Goal: Feedback & Contribution: Leave review/rating

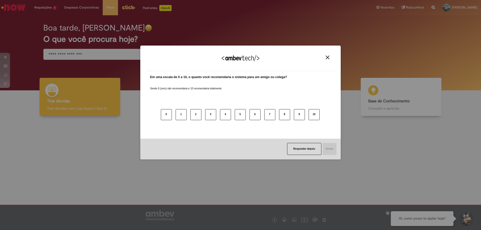
click at [328, 58] on img "Close" at bounding box center [328, 58] width 4 height 4
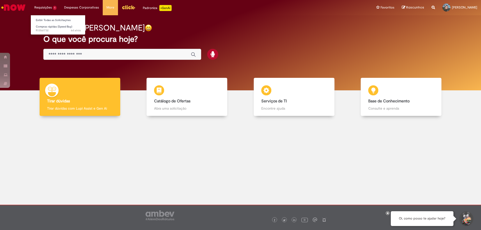
click at [46, 10] on li "Requisições 1 Exibir Todas as Solicitações Compras rápidas (Speed Buy) 6d atrás…" at bounding box center [46, 7] width 30 height 15
click at [53, 26] on span "Compras rápidas (Speed Buy)" at bounding box center [54, 27] width 36 height 4
click at [43, 19] on link "Exibir Todas as Solicitações" at bounding box center [58, 21] width 55 height 6
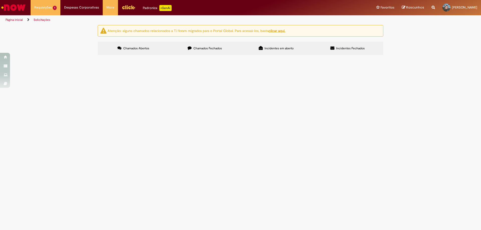
click at [0, 0] on span "GAS GLP IMPERIAL GAS .. CONT71026501 CENTBR53LLV1C3 MAT50314850" at bounding box center [0, 0] width 0 height 0
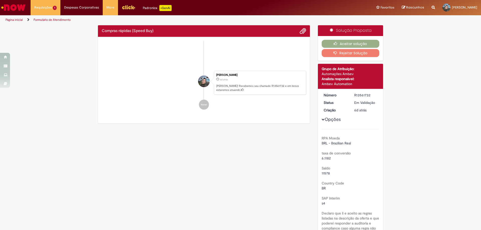
click at [361, 88] on div "Detalhes do tíquete Grupo de Atribuição: Automações Ambev Analista responsável:…" at bounding box center [350, 76] width 65 height 25
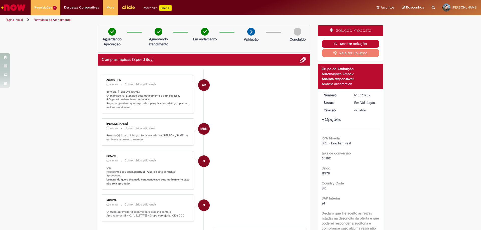
click at [348, 43] on button "Aceitar solução" at bounding box center [351, 44] width 58 height 8
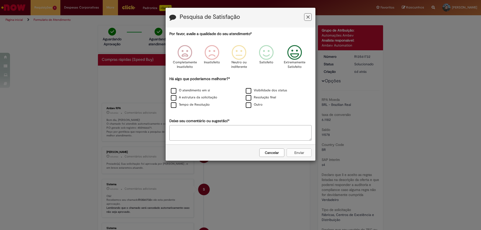
click at [294, 48] on icon "Feedback" at bounding box center [294, 52] width 19 height 15
click at [249, 107] on label "Outro" at bounding box center [254, 104] width 17 height 5
click at [233, 138] on textarea "Deixe seu comentário ou sugestão!*" at bounding box center [240, 133] width 142 height 16
type textarea "***"
click at [309, 154] on button "Enviar" at bounding box center [299, 153] width 25 height 9
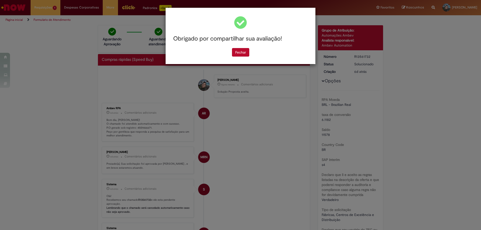
click at [239, 57] on div "Obrigado por compartilhar sua avaliação! [GEOGRAPHIC_DATA]" at bounding box center [241, 36] width 150 height 56
click at [243, 51] on button "Fechar" at bounding box center [240, 52] width 17 height 9
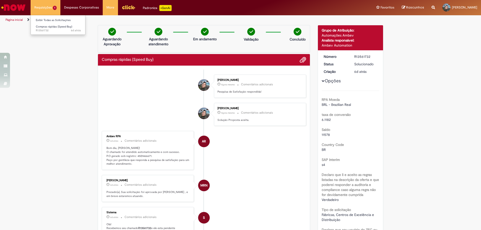
click at [56, 4] on li "Requisições 1 Exibir Todas as Solicitações Compras rápidas (Speed Buy) 6d atrás…" at bounding box center [46, 7] width 30 height 15
click at [47, 22] on link "Exibir Todas as Solicitações" at bounding box center [58, 21] width 55 height 6
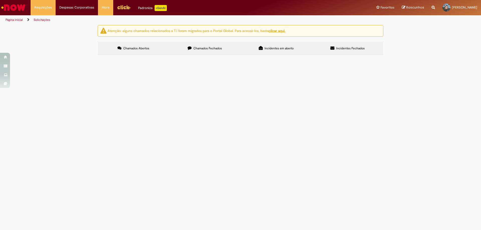
click at [283, 49] on span "Incidentes em aberto" at bounding box center [279, 48] width 29 height 4
click at [337, 47] on span "Incidentes Fechados" at bounding box center [350, 48] width 29 height 4
click at [193, 45] on label "Chamados Fechados" at bounding box center [204, 49] width 71 height 14
click at [130, 45] on label "Chamados Abertos" at bounding box center [133, 49] width 71 height 14
